Goal: Task Accomplishment & Management: Use online tool/utility

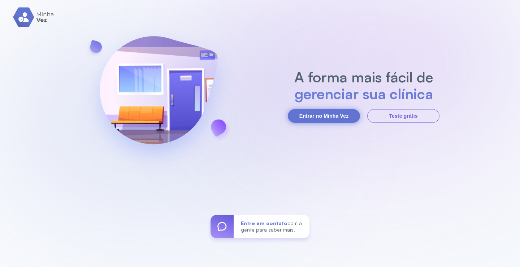
click at [335, 117] on button "Entrar no Minha Vez" at bounding box center [324, 116] width 72 height 14
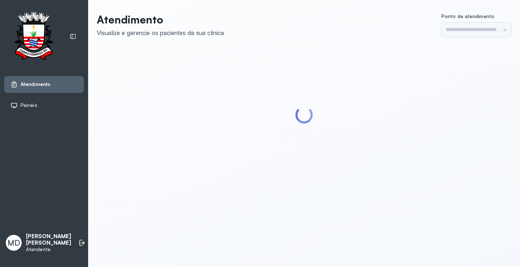
type input "*********"
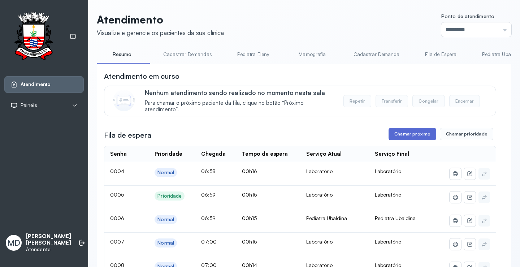
click at [411, 133] on button "Chamar próximo" at bounding box center [413, 134] width 48 height 12
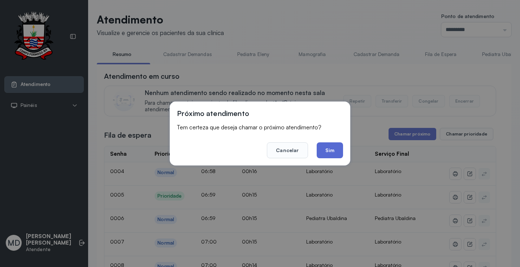
click at [337, 152] on button "Sim" at bounding box center [330, 150] width 26 height 16
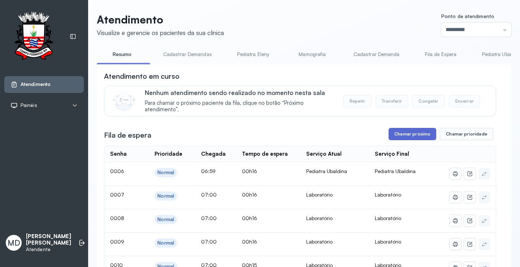
click at [415, 138] on button "Chamar próximo" at bounding box center [413, 134] width 48 height 12
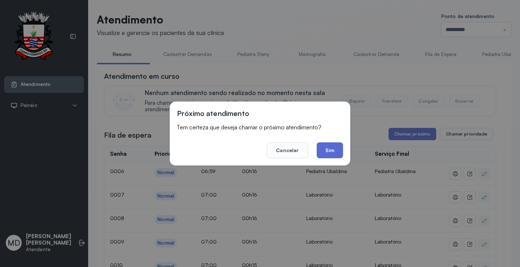
click at [331, 150] on button "Sim" at bounding box center [330, 150] width 26 height 16
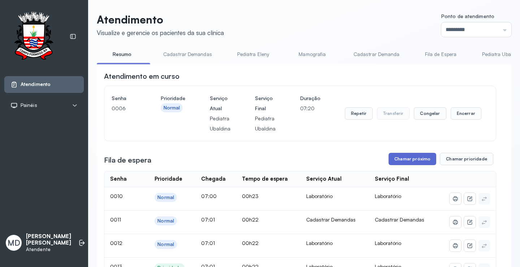
click at [414, 162] on button "Chamar próximo" at bounding box center [413, 159] width 48 height 12
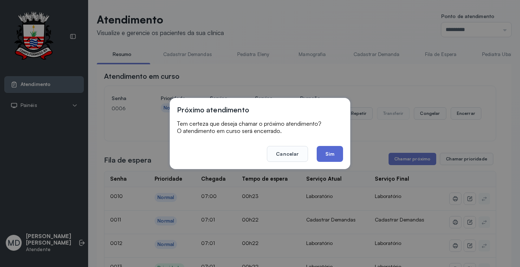
click at [325, 151] on button "Sim" at bounding box center [330, 154] width 26 height 16
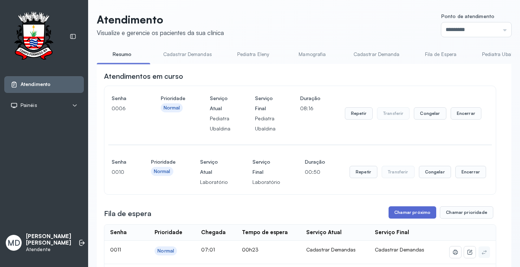
click at [415, 211] on button "Chamar próximo" at bounding box center [413, 212] width 48 height 12
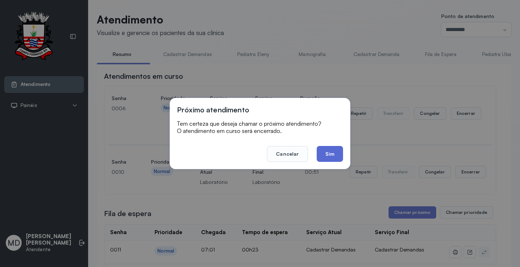
click at [324, 154] on button "Sim" at bounding box center [330, 154] width 26 height 16
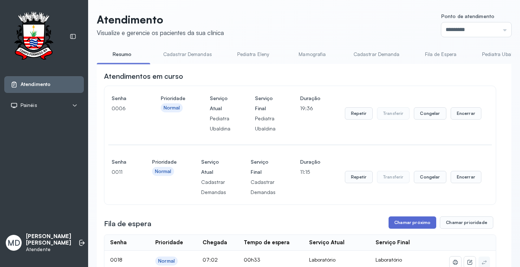
click at [414, 226] on button "Chamar próximo" at bounding box center [413, 222] width 48 height 12
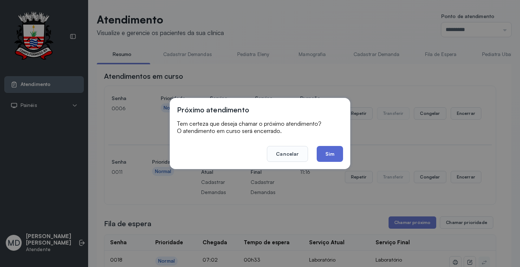
click at [323, 154] on button "Sim" at bounding box center [330, 154] width 26 height 16
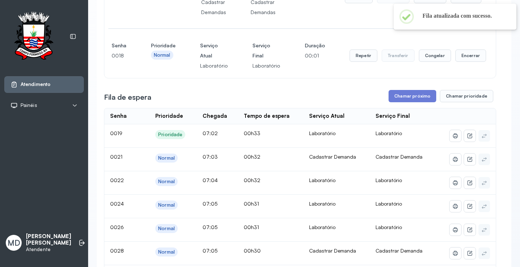
scroll to position [181, 0]
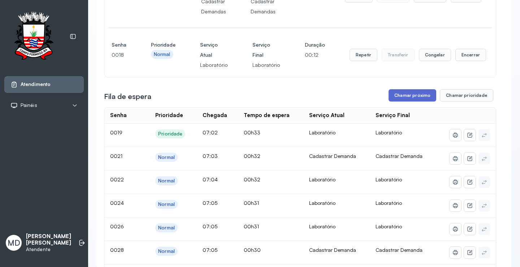
click at [417, 98] on button "Chamar próximo" at bounding box center [413, 95] width 48 height 12
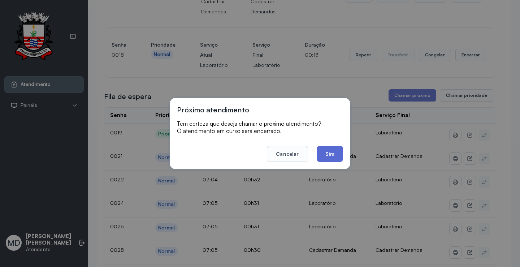
click at [329, 155] on button "Sim" at bounding box center [330, 154] width 26 height 16
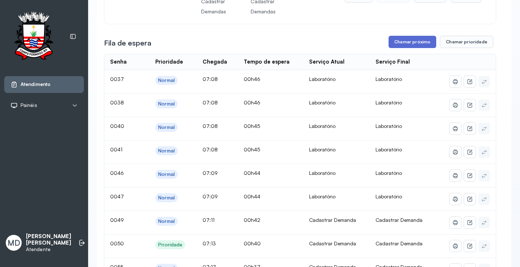
click at [425, 42] on button "Chamar próximo" at bounding box center [413, 42] width 48 height 12
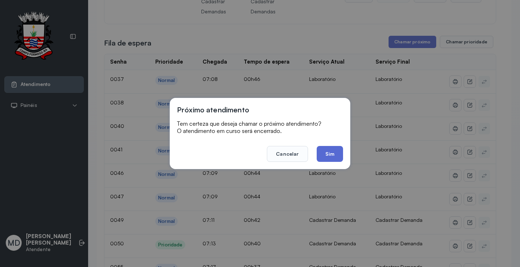
click at [325, 156] on button "Sim" at bounding box center [330, 154] width 26 height 16
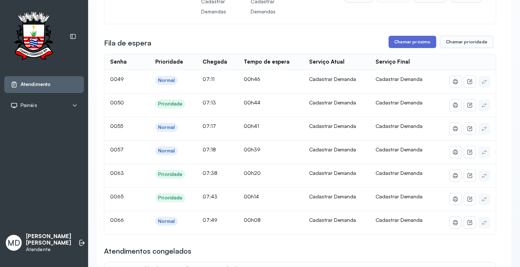
click at [419, 44] on button "Chamar próximo" at bounding box center [413, 42] width 48 height 12
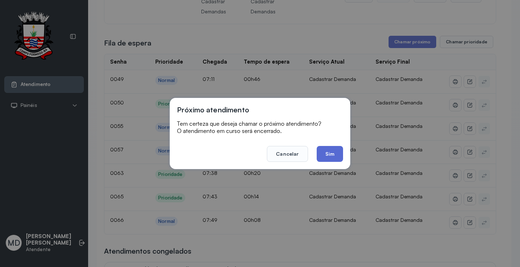
click at [325, 153] on button "Sim" at bounding box center [330, 154] width 26 height 16
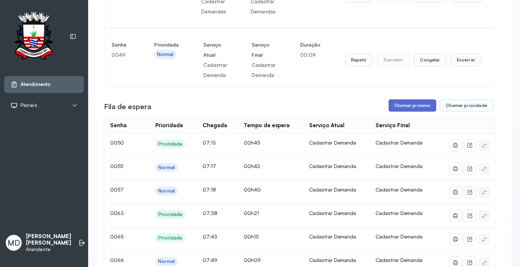
click at [417, 105] on button "Chamar próximo" at bounding box center [413, 105] width 48 height 12
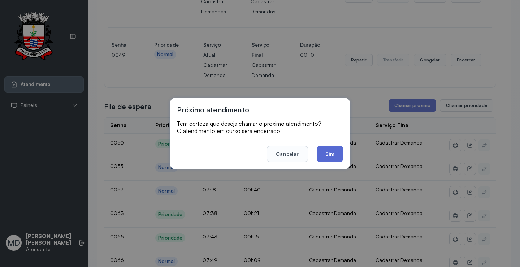
click at [332, 152] on button "Sim" at bounding box center [330, 154] width 26 height 16
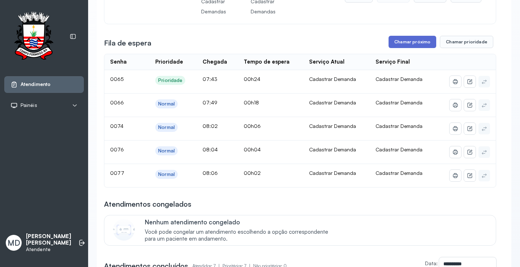
click at [410, 44] on button "Chamar próximo" at bounding box center [413, 42] width 48 height 12
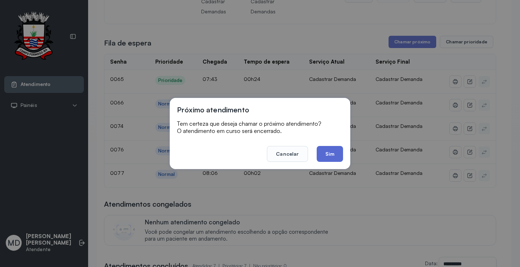
click at [334, 147] on button "Sim" at bounding box center [330, 154] width 26 height 16
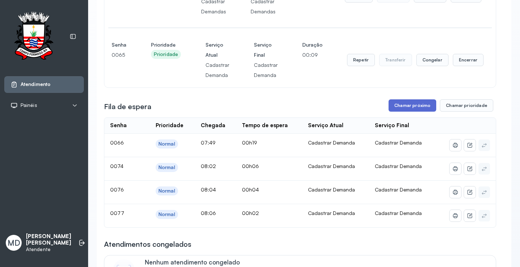
click at [413, 105] on button "Chamar próximo" at bounding box center [413, 105] width 48 height 12
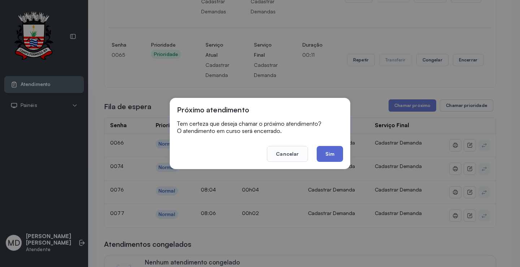
click at [329, 153] on button "Sim" at bounding box center [330, 154] width 26 height 16
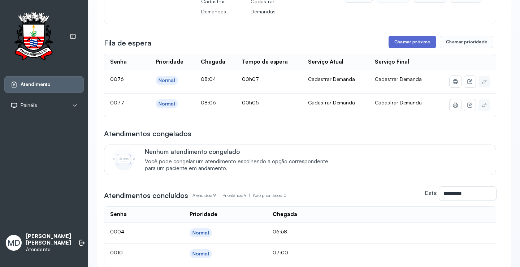
click at [416, 44] on button "Chamar próximo" at bounding box center [413, 42] width 48 height 12
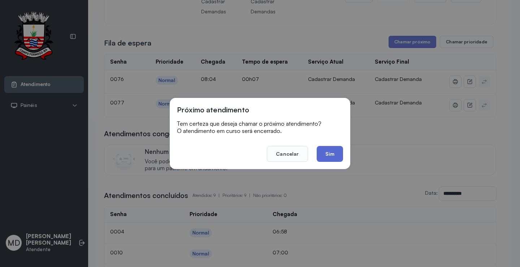
click at [330, 154] on button "Sim" at bounding box center [330, 154] width 26 height 16
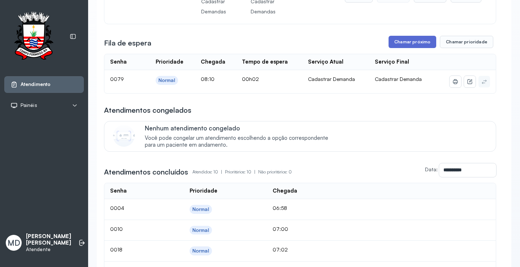
click at [409, 43] on button "Chamar próximo" at bounding box center [413, 42] width 48 height 12
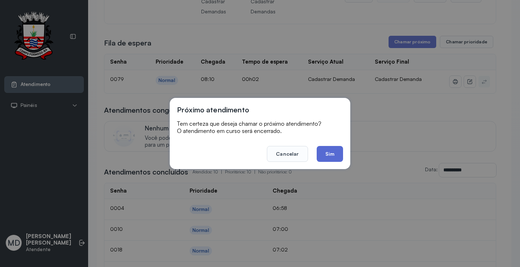
click at [336, 152] on button "Sim" at bounding box center [330, 154] width 26 height 16
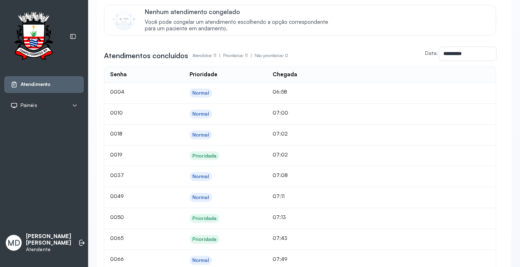
scroll to position [289, 0]
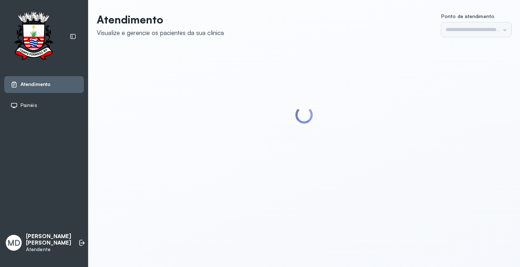
type input "*********"
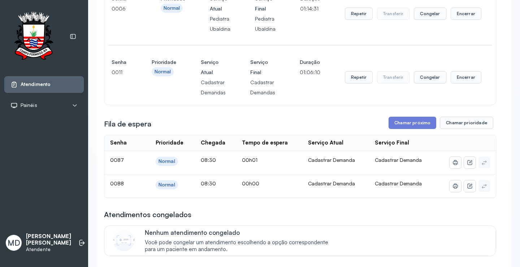
scroll to position [108, 0]
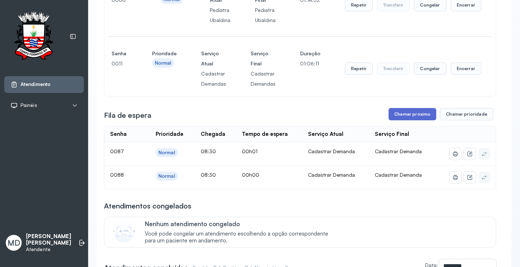
click at [411, 112] on button "Chamar próximo" at bounding box center [413, 114] width 48 height 12
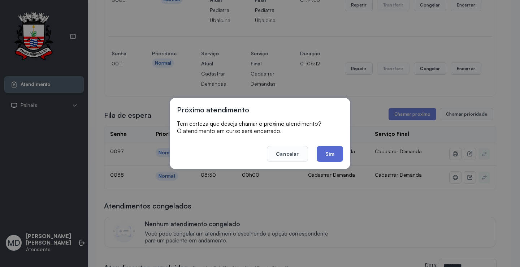
click at [338, 155] on button "Sim" at bounding box center [330, 154] width 26 height 16
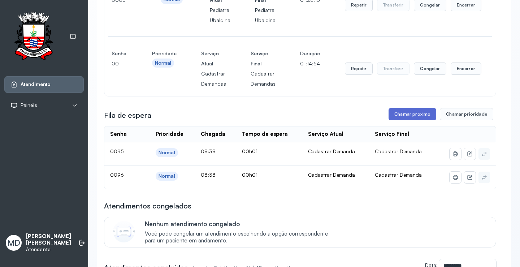
click at [403, 113] on button "Chamar próximo" at bounding box center [413, 114] width 48 height 12
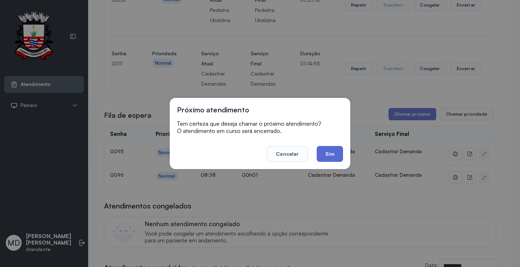
click at [320, 154] on button "Sim" at bounding box center [330, 154] width 26 height 16
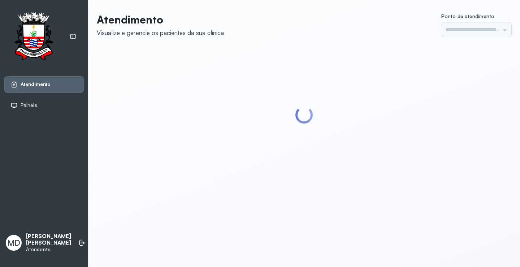
type input "*********"
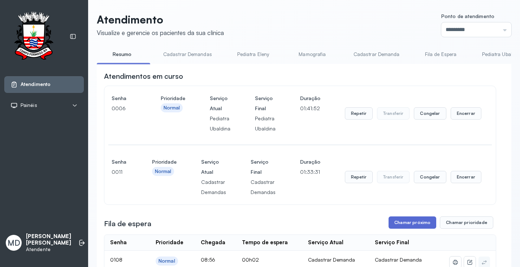
click at [405, 226] on button "Chamar próximo" at bounding box center [413, 222] width 48 height 12
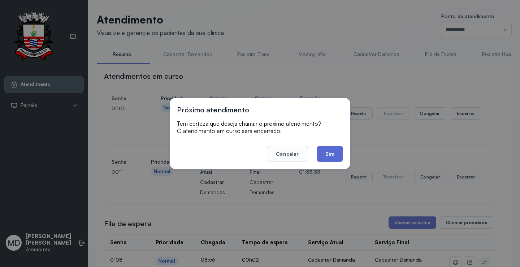
click at [329, 147] on button "Sim" at bounding box center [330, 154] width 26 height 16
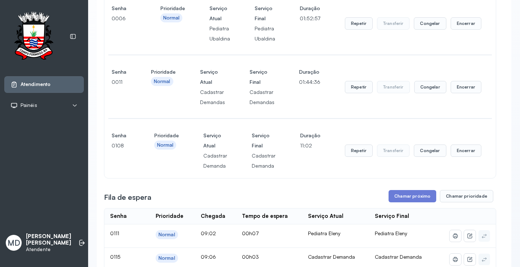
scroll to position [181, 0]
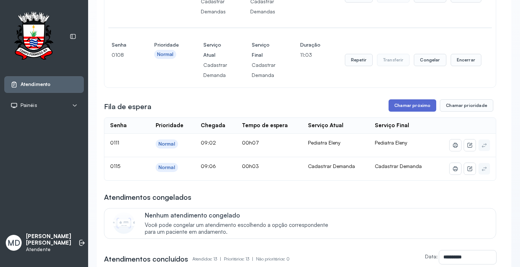
click at [412, 104] on button "Chamar próximo" at bounding box center [413, 105] width 48 height 12
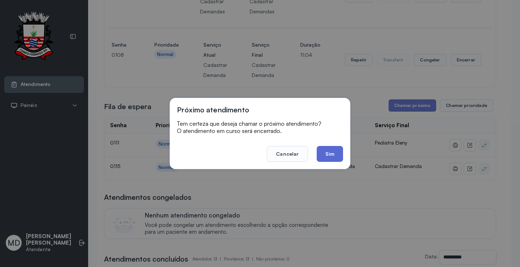
click at [329, 154] on button "Sim" at bounding box center [330, 154] width 26 height 16
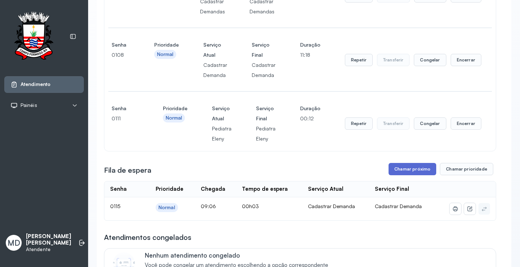
click at [413, 170] on button "Chamar próximo" at bounding box center [413, 169] width 48 height 12
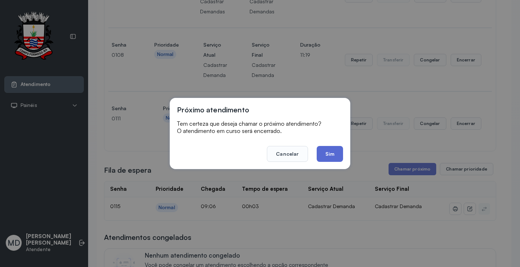
click at [330, 150] on button "Sim" at bounding box center [330, 154] width 26 height 16
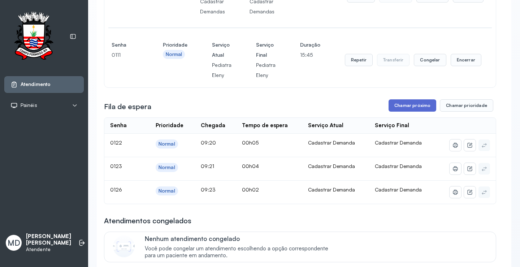
click at [398, 107] on button "Chamar próximo" at bounding box center [413, 105] width 48 height 12
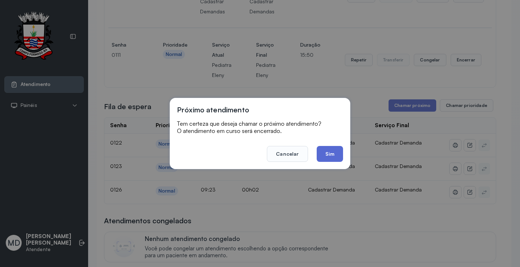
click at [330, 152] on button "Sim" at bounding box center [330, 154] width 26 height 16
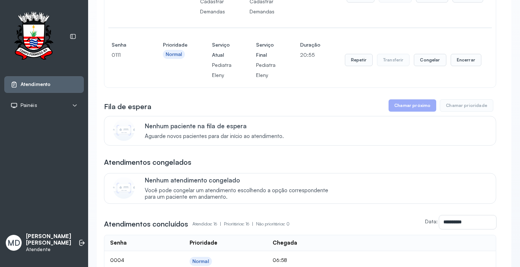
scroll to position [325, 0]
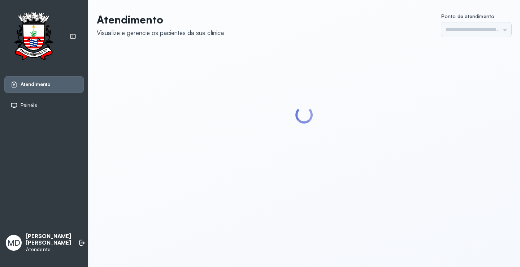
type input "*********"
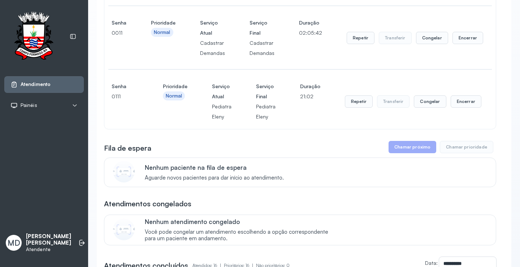
scroll to position [144, 0]
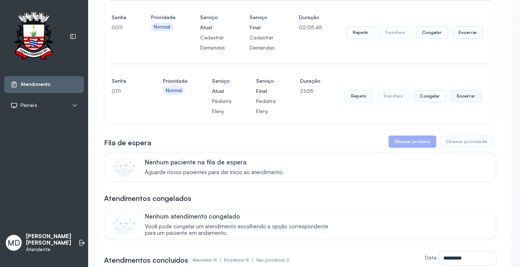
click at [454, 97] on button "Encerrar" at bounding box center [466, 96] width 31 height 12
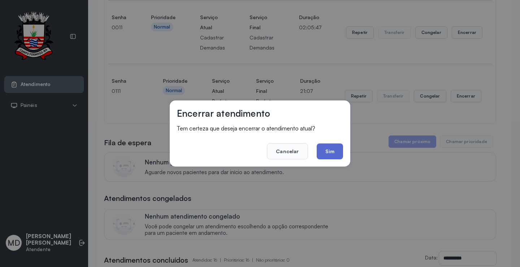
click at [328, 150] on button "Sim" at bounding box center [330, 151] width 26 height 16
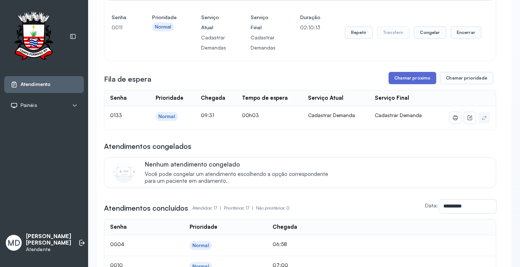
click at [413, 78] on button "Chamar próximo" at bounding box center [413, 78] width 48 height 12
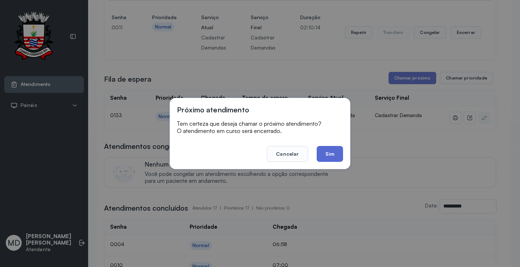
click at [331, 155] on button "Sim" at bounding box center [330, 154] width 26 height 16
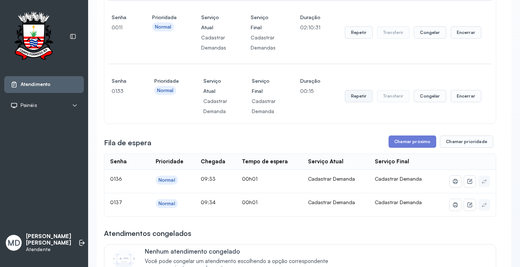
click at [351, 95] on button "Repetir" at bounding box center [359, 96] width 28 height 12
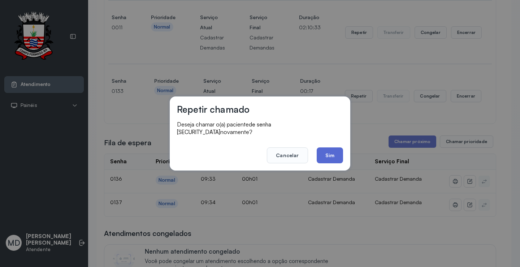
click at [329, 154] on button "Sim" at bounding box center [330, 155] width 26 height 16
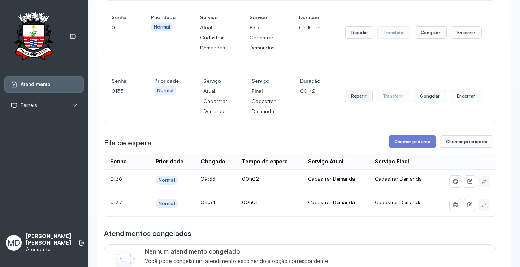
click at [357, 99] on button "Repetir" at bounding box center [359, 96] width 28 height 12
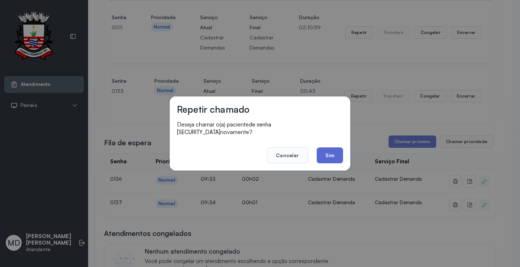
click at [324, 149] on button "Sim" at bounding box center [330, 155] width 26 height 16
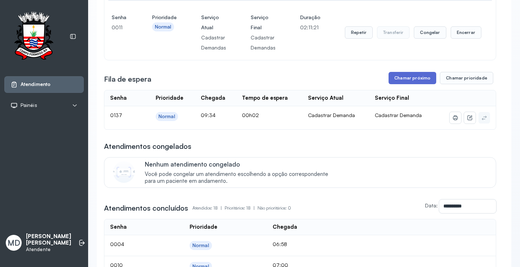
click at [402, 78] on button "Chamar próximo" at bounding box center [413, 78] width 48 height 12
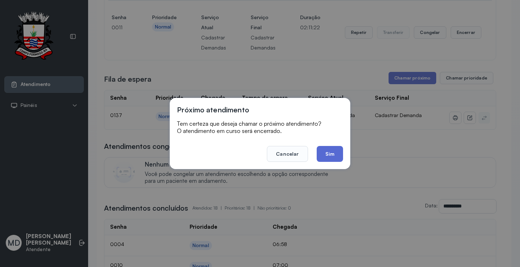
click at [330, 158] on button "Sim" at bounding box center [330, 154] width 26 height 16
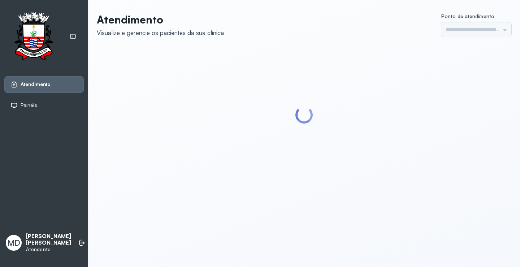
type input "*********"
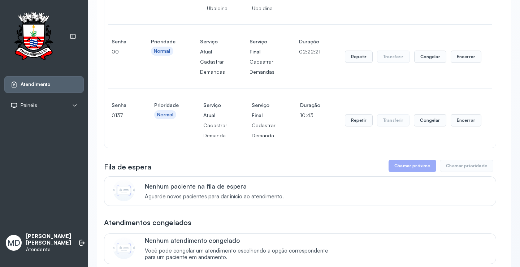
scroll to position [144, 0]
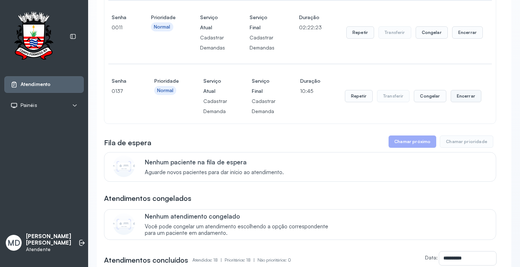
click at [457, 97] on button "Encerrar" at bounding box center [466, 96] width 31 height 12
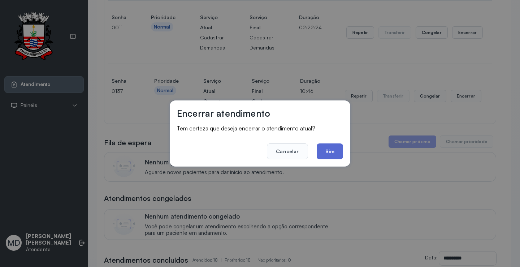
click at [333, 149] on button "Sim" at bounding box center [330, 151] width 26 height 16
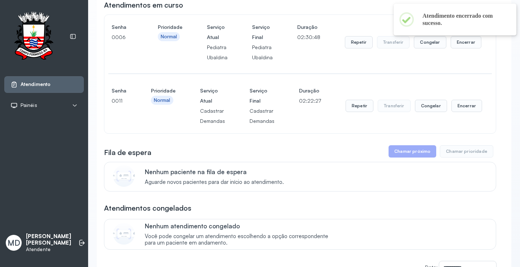
scroll to position [0, 0]
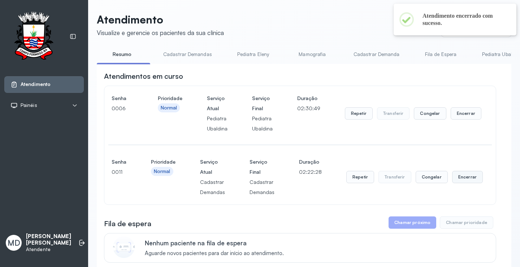
click at [464, 178] on button "Encerrar" at bounding box center [467, 177] width 31 height 12
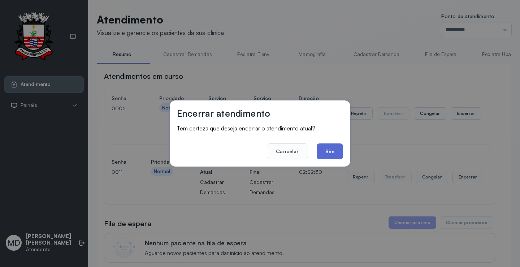
click at [329, 149] on button "Sim" at bounding box center [330, 151] width 26 height 16
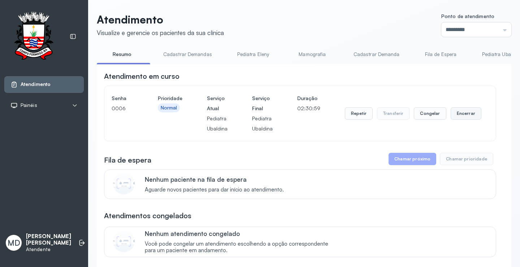
click at [463, 113] on button "Encerrar" at bounding box center [466, 113] width 31 height 12
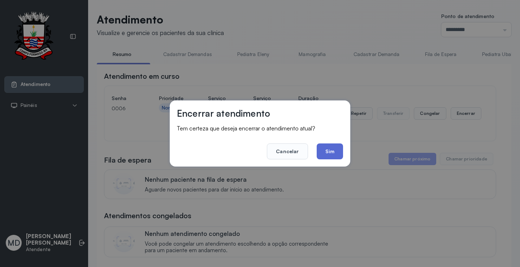
click at [333, 150] on button "Sim" at bounding box center [330, 151] width 26 height 16
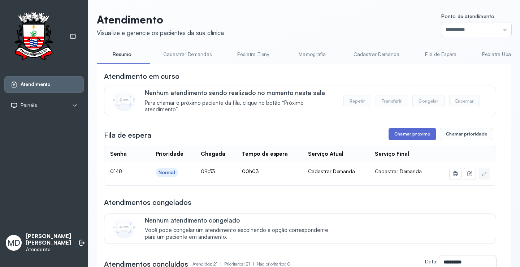
click at [412, 131] on button "Chamar próximo" at bounding box center [413, 134] width 48 height 12
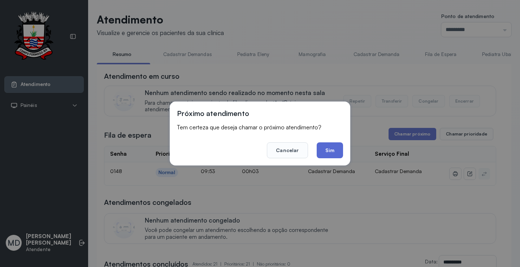
click at [329, 153] on button "Sim" at bounding box center [330, 150] width 26 height 16
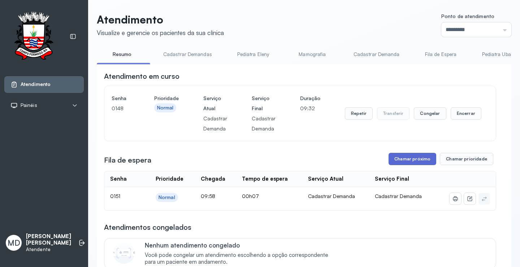
click at [405, 163] on button "Chamar próximo" at bounding box center [413, 159] width 48 height 12
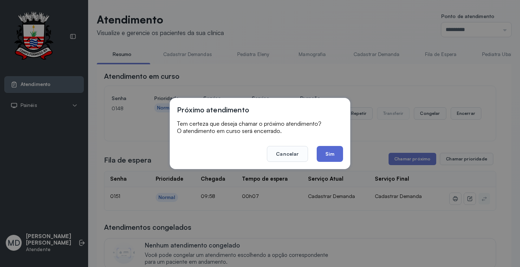
click at [324, 155] on button "Sim" at bounding box center [330, 154] width 26 height 16
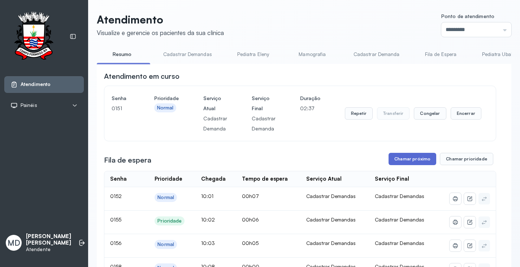
click at [421, 158] on button "Chamar próximo" at bounding box center [413, 159] width 48 height 12
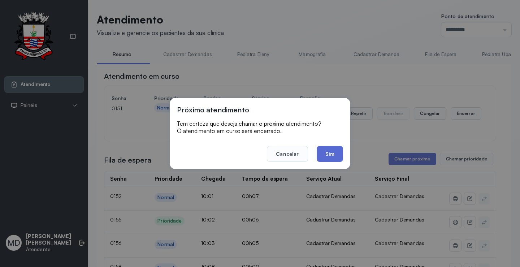
click at [331, 150] on button "Sim" at bounding box center [330, 154] width 26 height 16
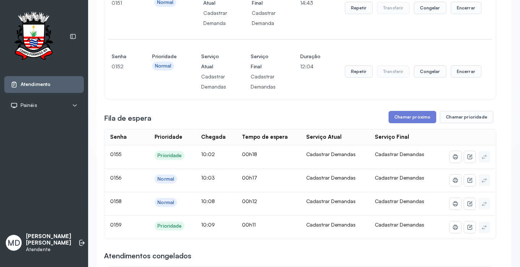
scroll to position [108, 0]
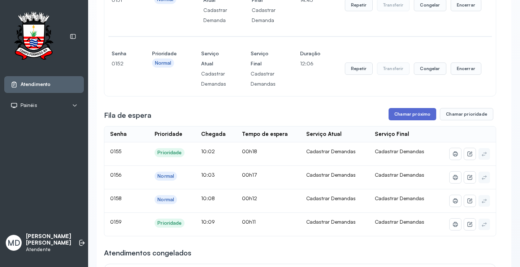
click at [414, 115] on button "Chamar próximo" at bounding box center [413, 114] width 48 height 12
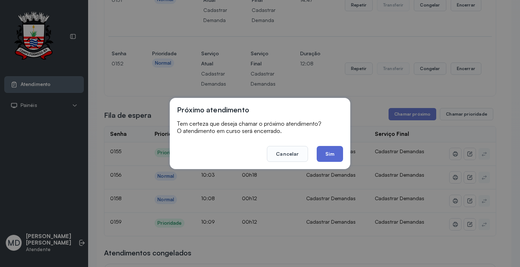
click at [333, 151] on button "Sim" at bounding box center [330, 154] width 26 height 16
